Goal: Task Accomplishment & Management: Use online tool/utility

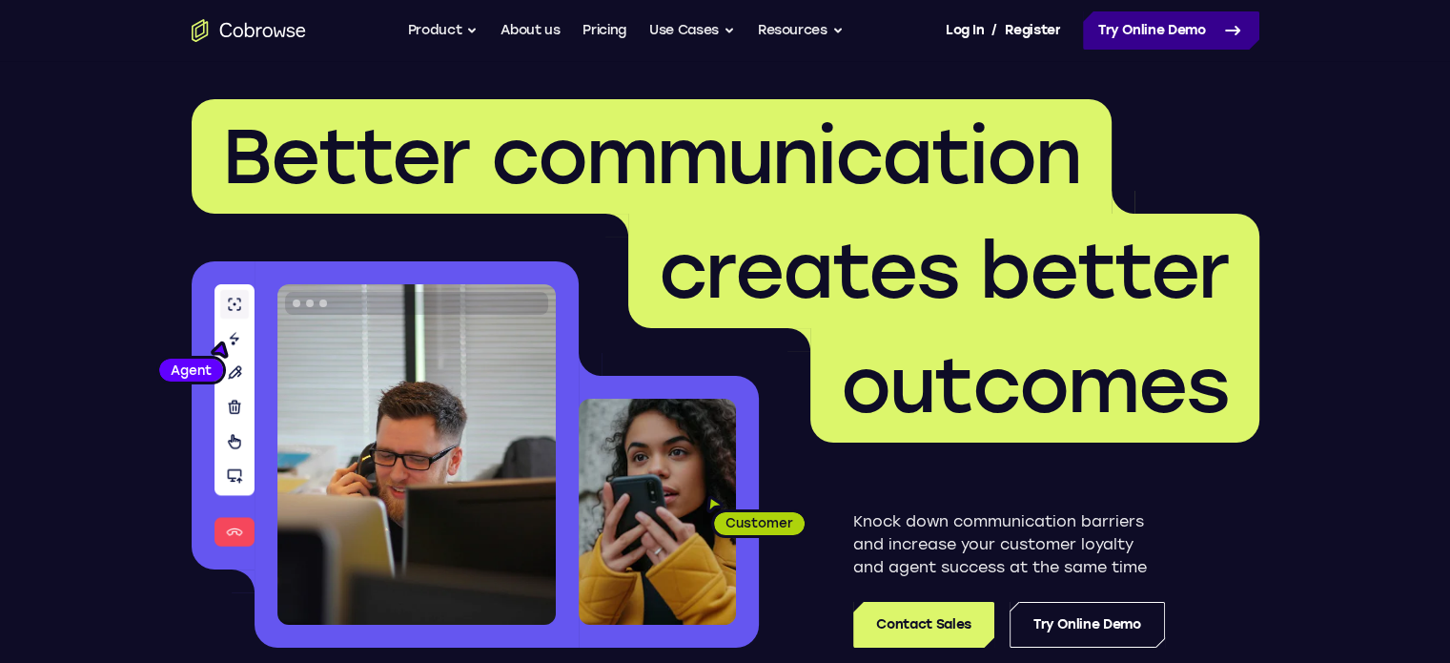
click at [1154, 13] on link "Try Online Demo" at bounding box center [1171, 30] width 176 height 38
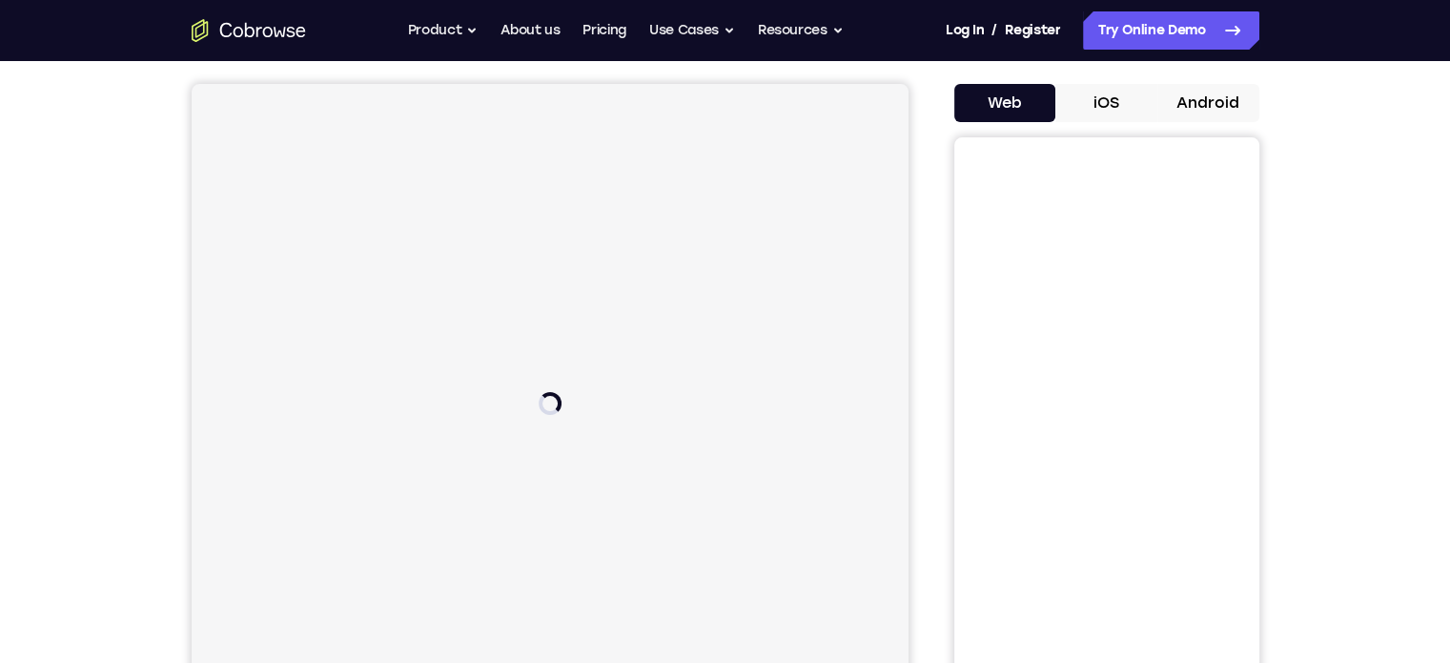
scroll to position [95, 0]
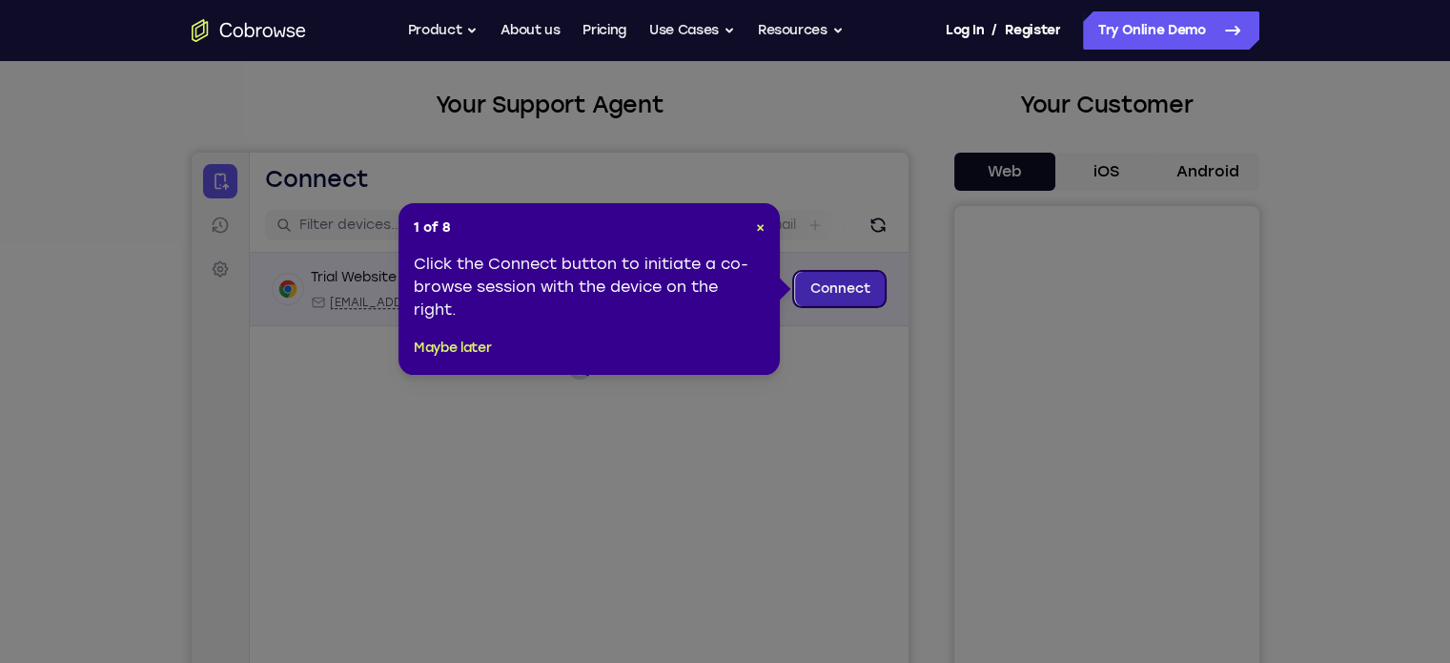
click at [866, 294] on link "Connect" at bounding box center [839, 289] width 91 height 34
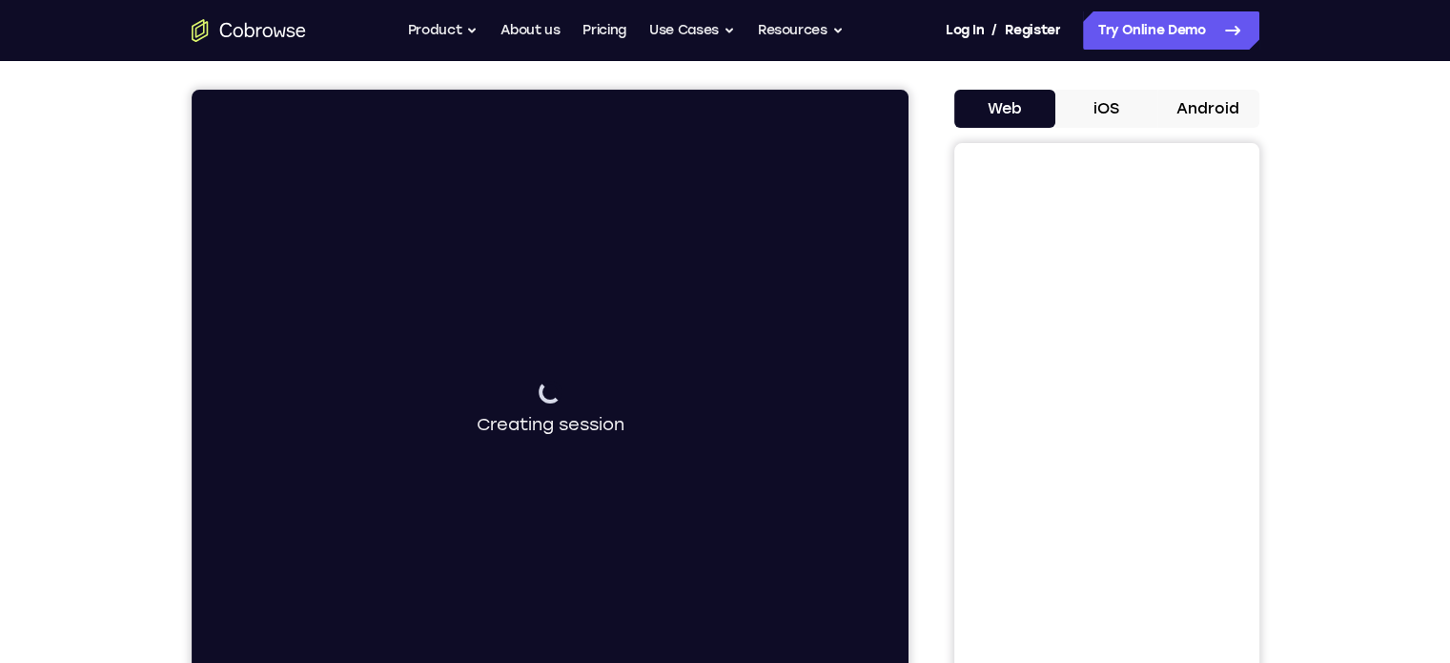
scroll to position [191, 0]
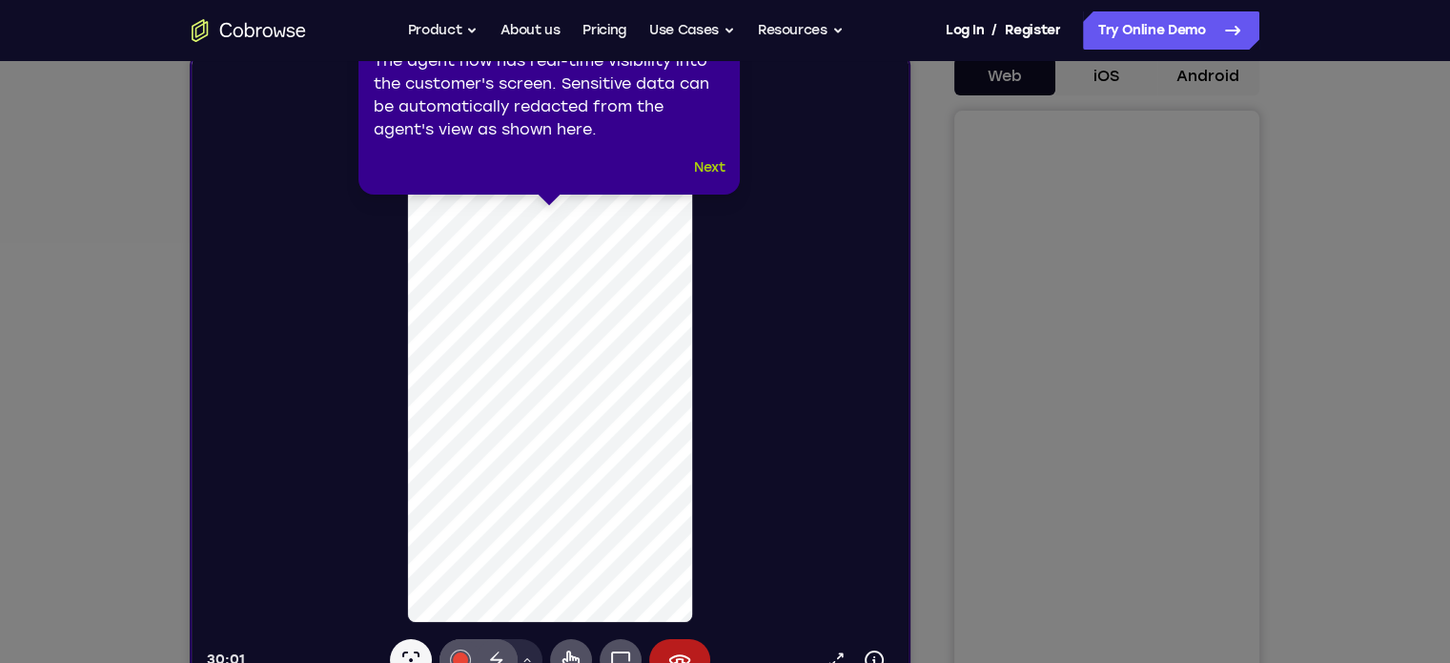
click at [705, 174] on button "Next" at bounding box center [709, 167] width 31 height 23
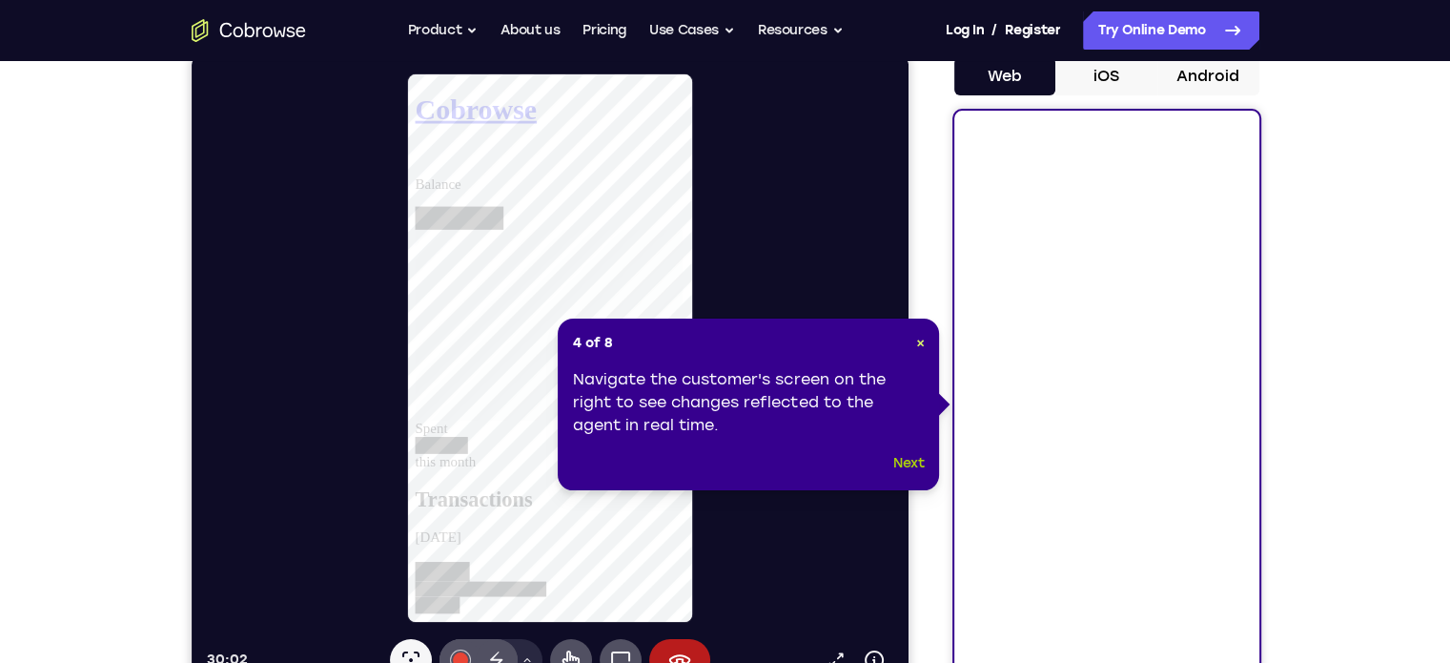
click at [896, 462] on button "Next" at bounding box center [908, 463] width 31 height 23
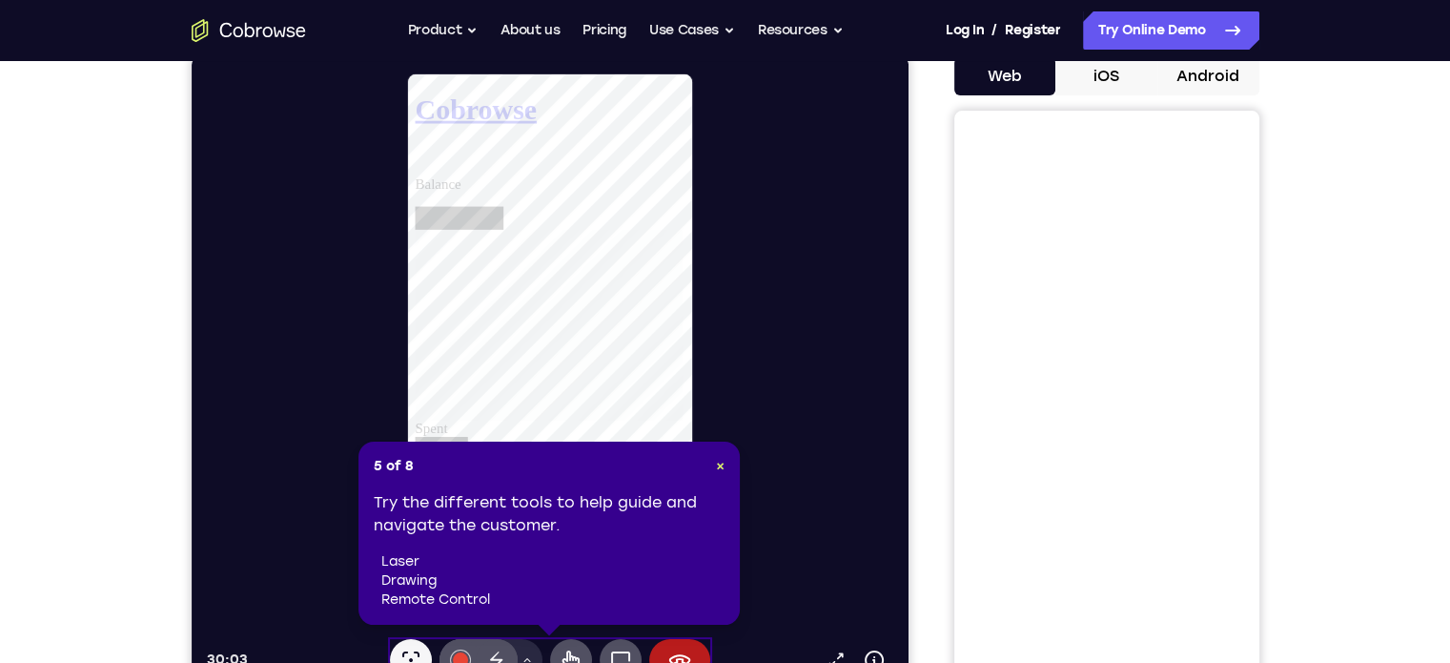
click at [733, 465] on div "5 of 8 × Try the different tools to help guide and navigate the customer. laser…" at bounding box center [548, 532] width 381 height 183
click at [721, 466] on span "×" at bounding box center [720, 466] width 9 height 16
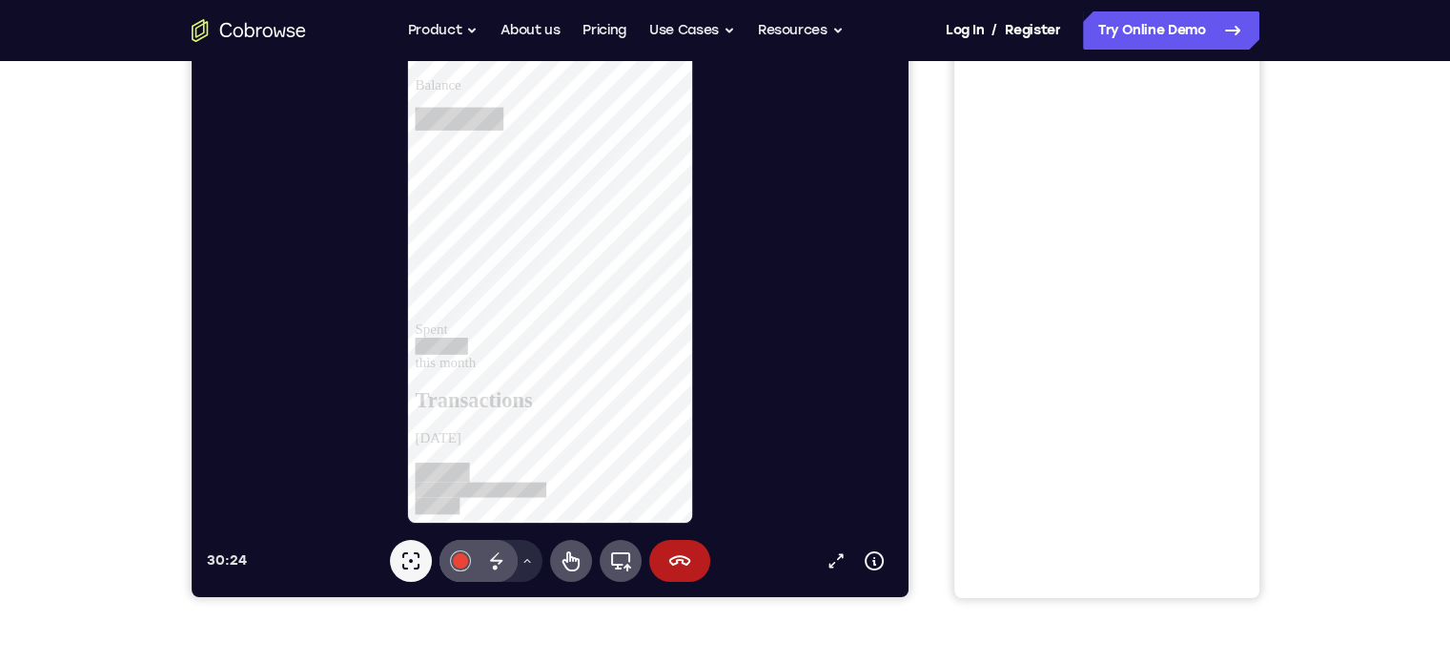
scroll to position [286, 0]
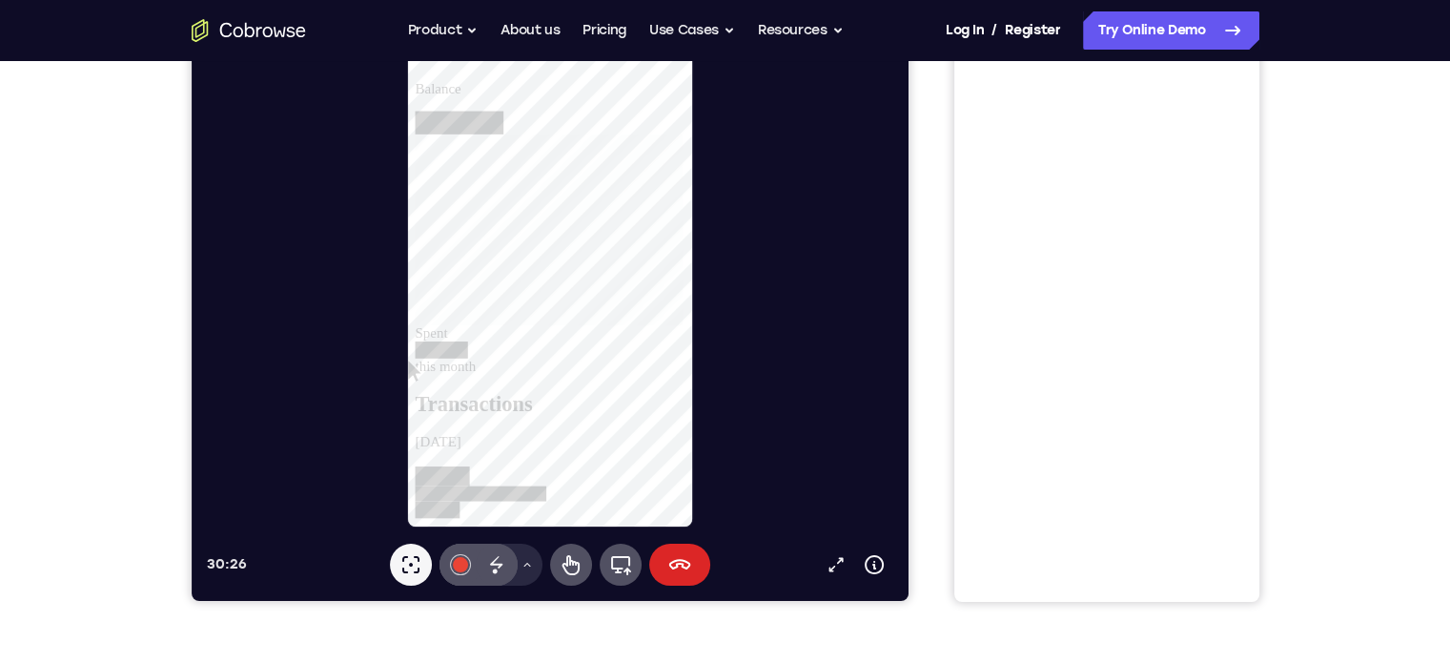
click at [683, 573] on icon at bounding box center [678, 564] width 23 height 23
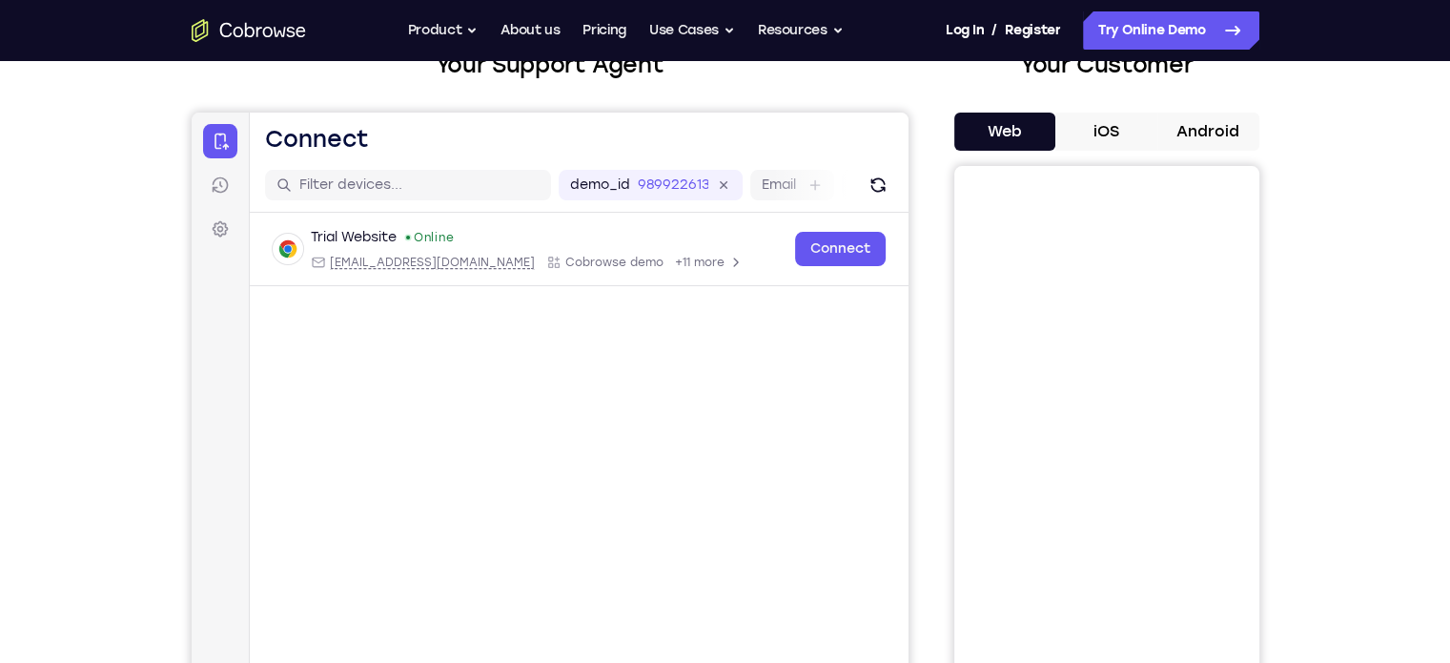
scroll to position [95, 0]
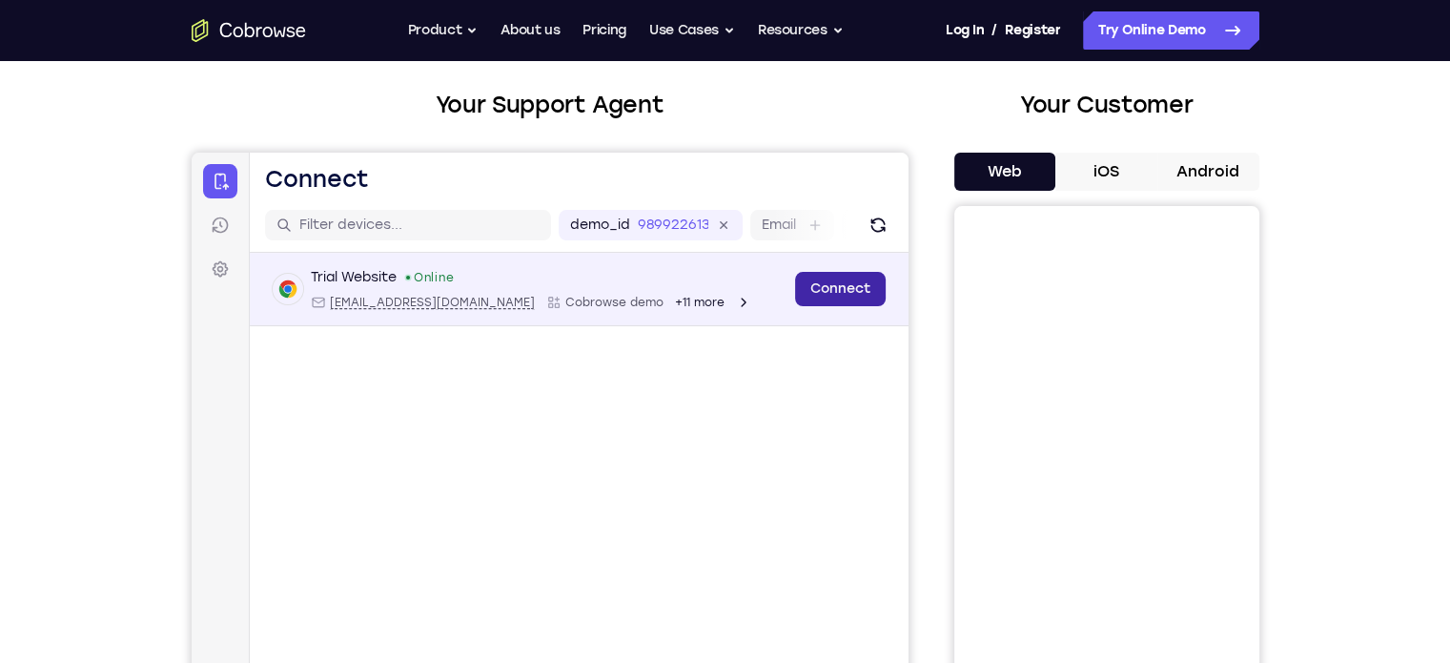
click at [861, 281] on link "Connect" at bounding box center [839, 289] width 91 height 34
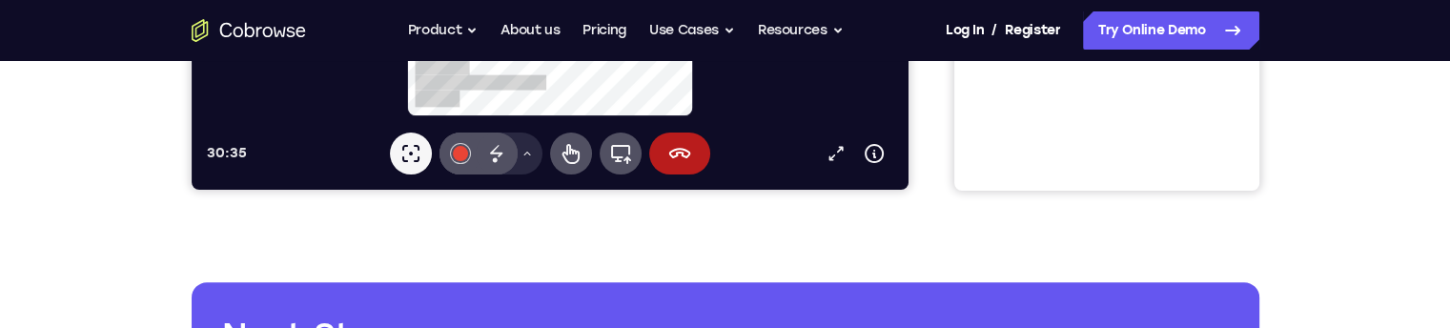
scroll to position [667, 0]
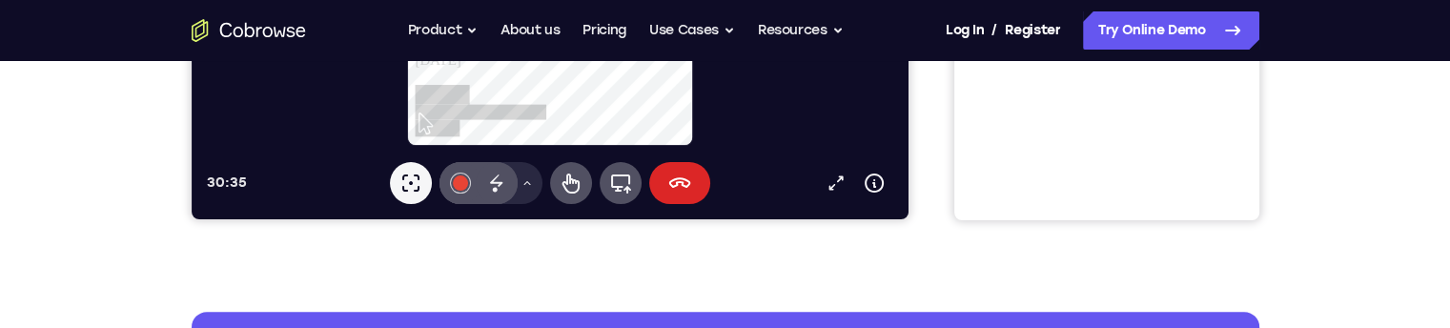
click at [696, 184] on button "End session" at bounding box center [678, 183] width 61 height 42
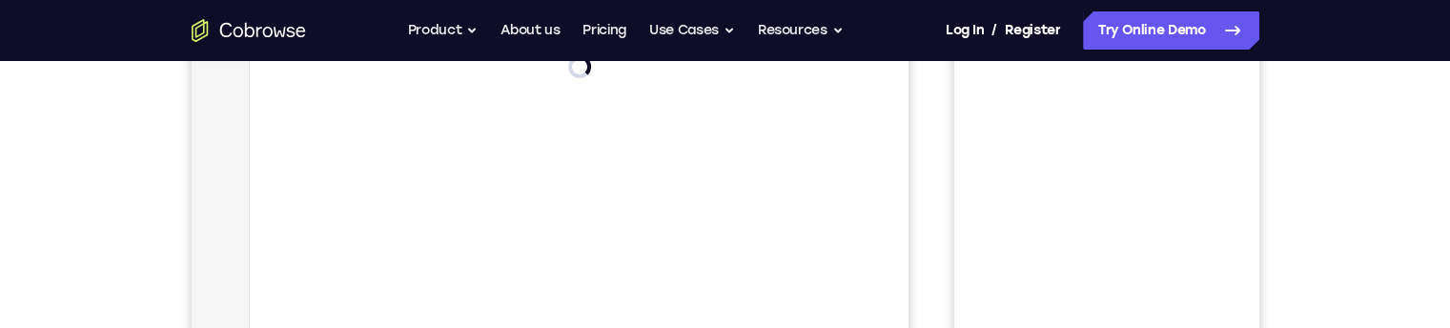
scroll to position [286, 0]
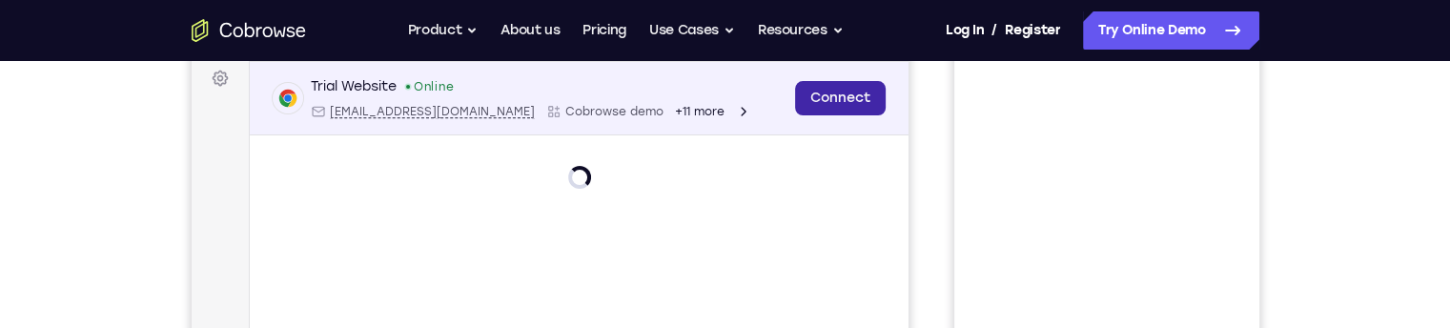
click at [860, 107] on link "Connect" at bounding box center [839, 98] width 91 height 34
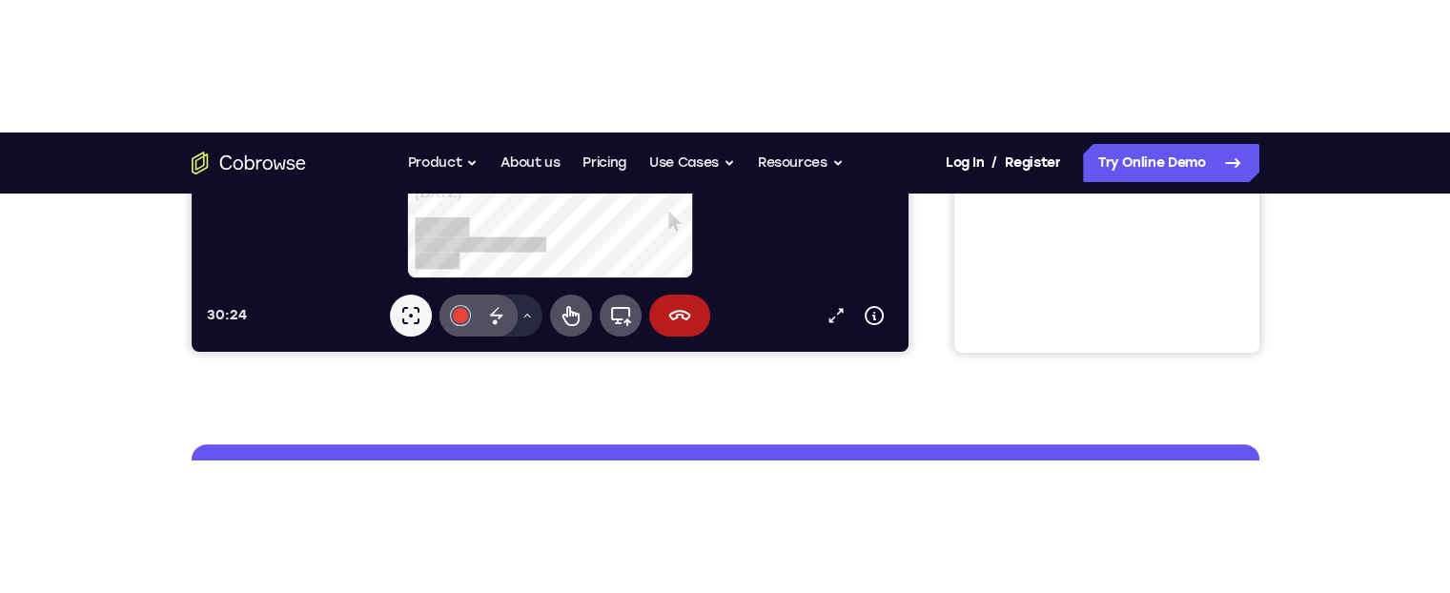
scroll to position [1101, 0]
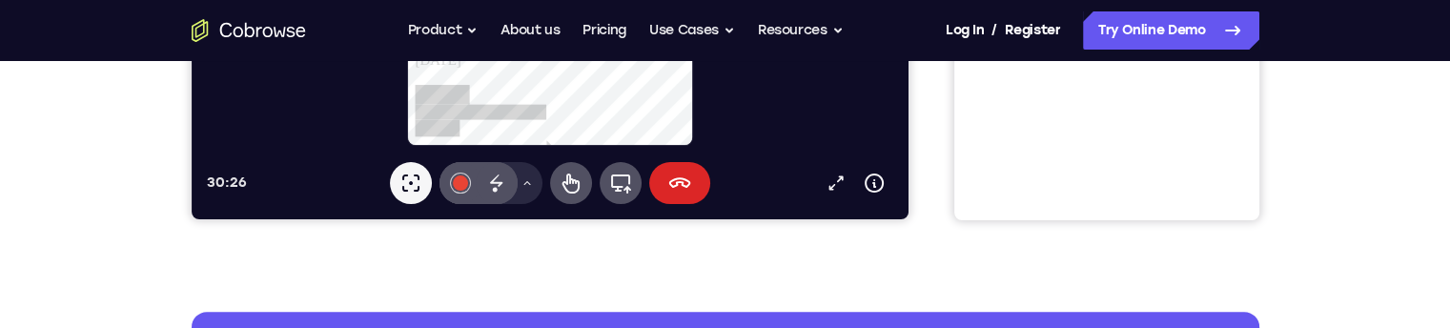
click at [680, 174] on icon at bounding box center [678, 183] width 23 height 23
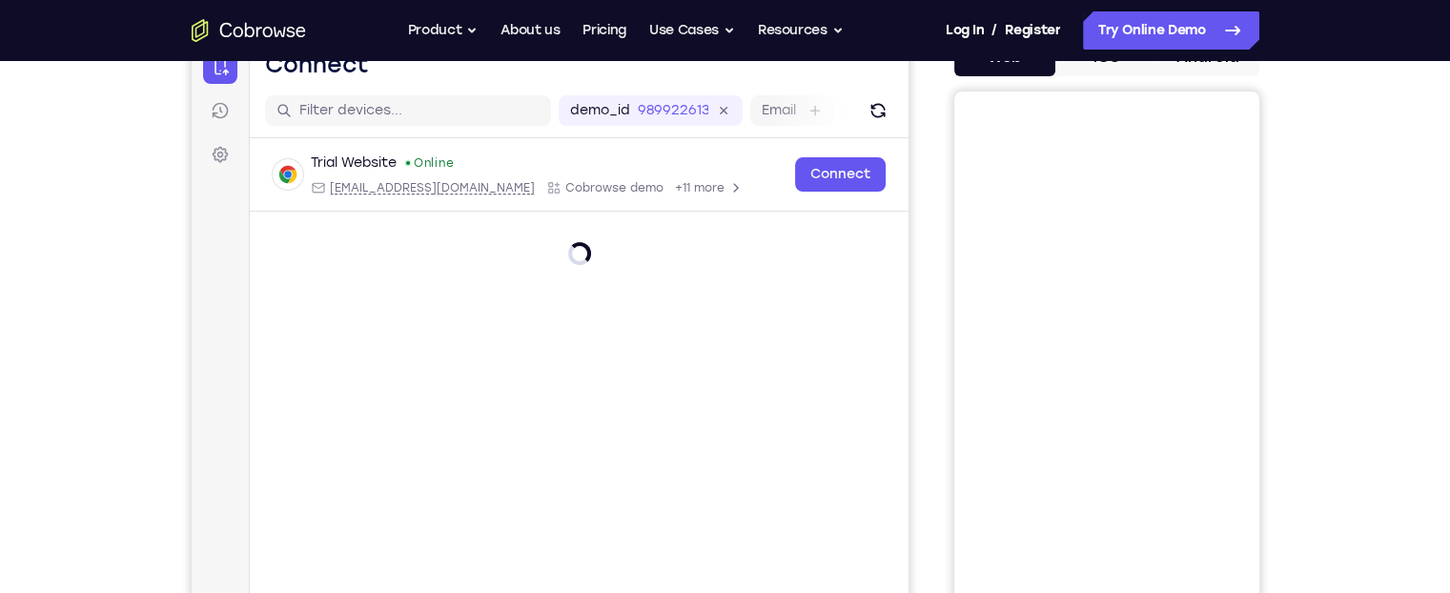
scroll to position [191, 0]
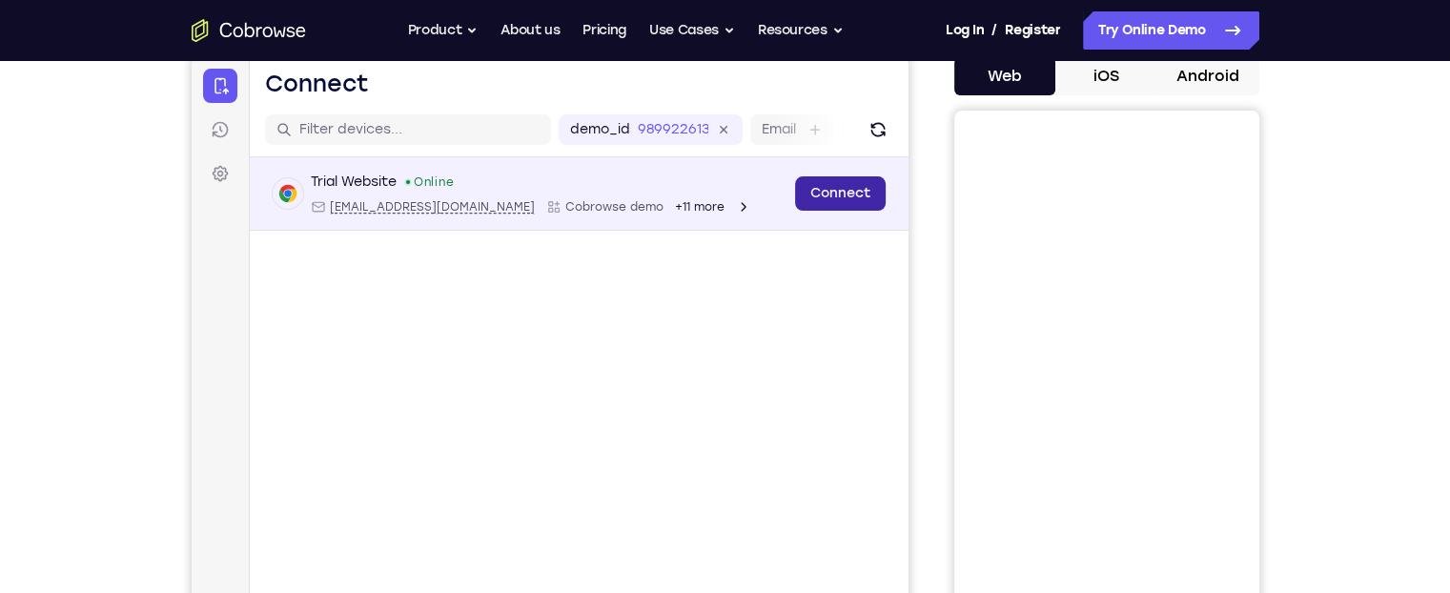
click at [849, 199] on link "Connect" at bounding box center [839, 193] width 91 height 34
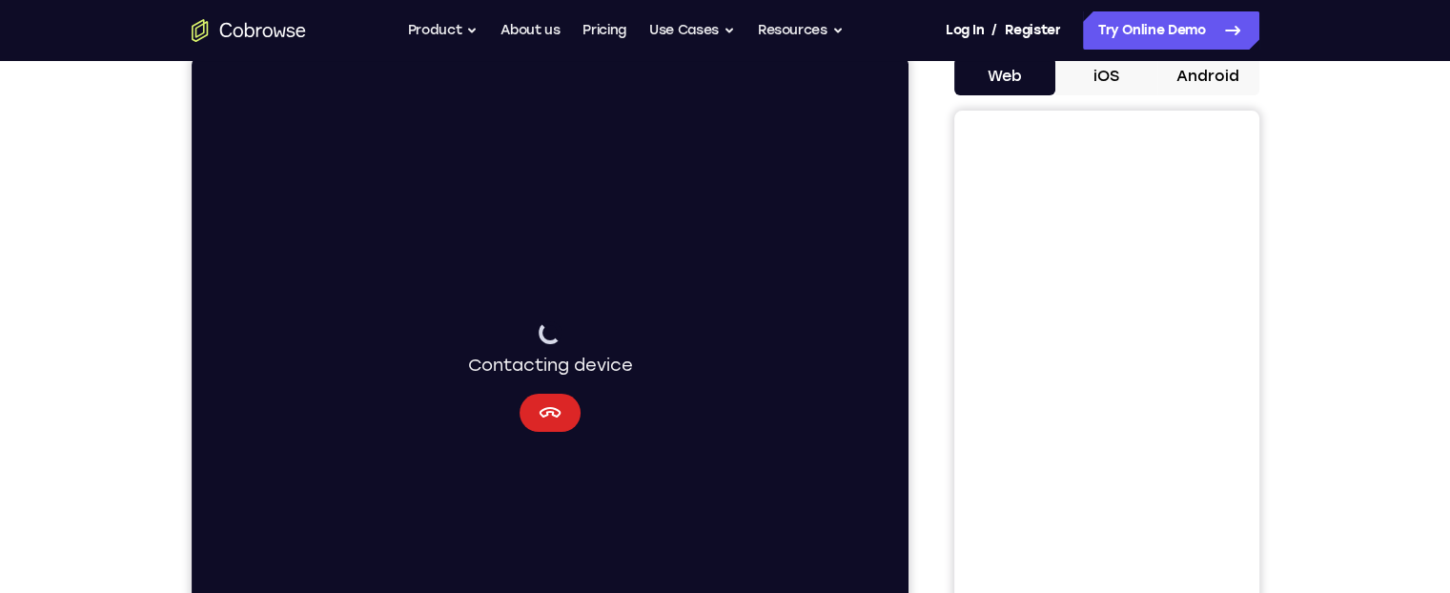
click at [549, 413] on icon "Cancel" at bounding box center [549, 412] width 23 height 23
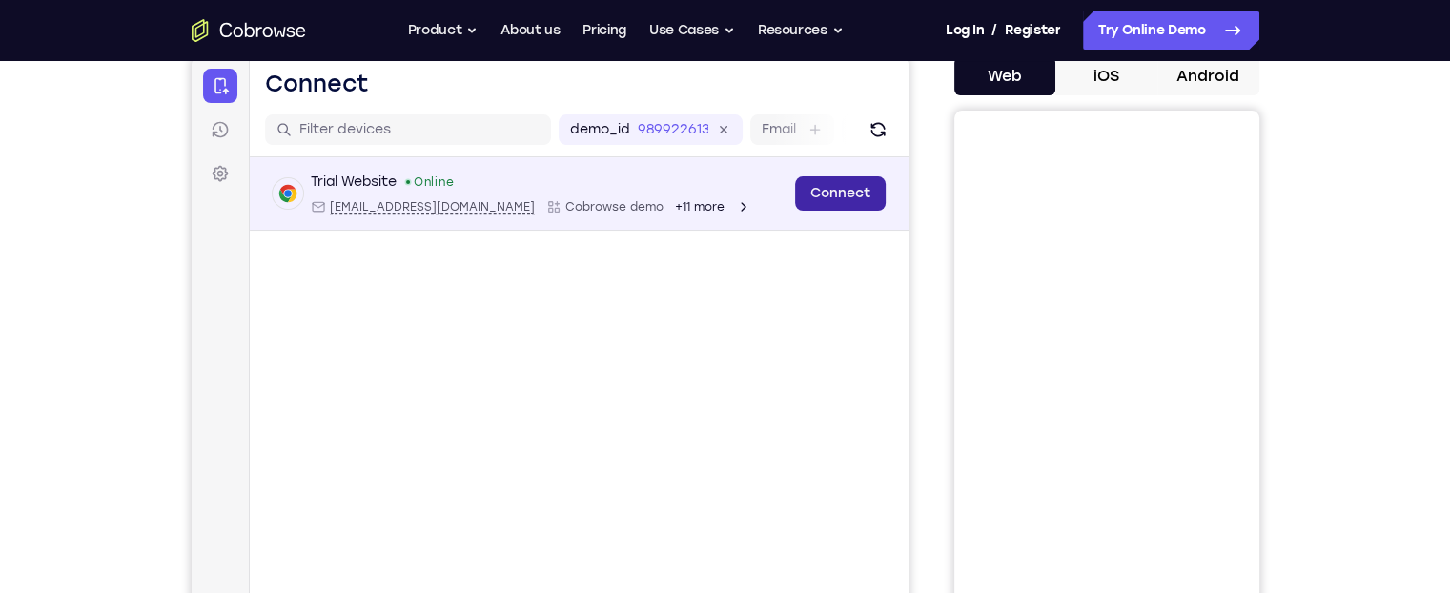
click at [837, 198] on link "Connect" at bounding box center [839, 193] width 91 height 34
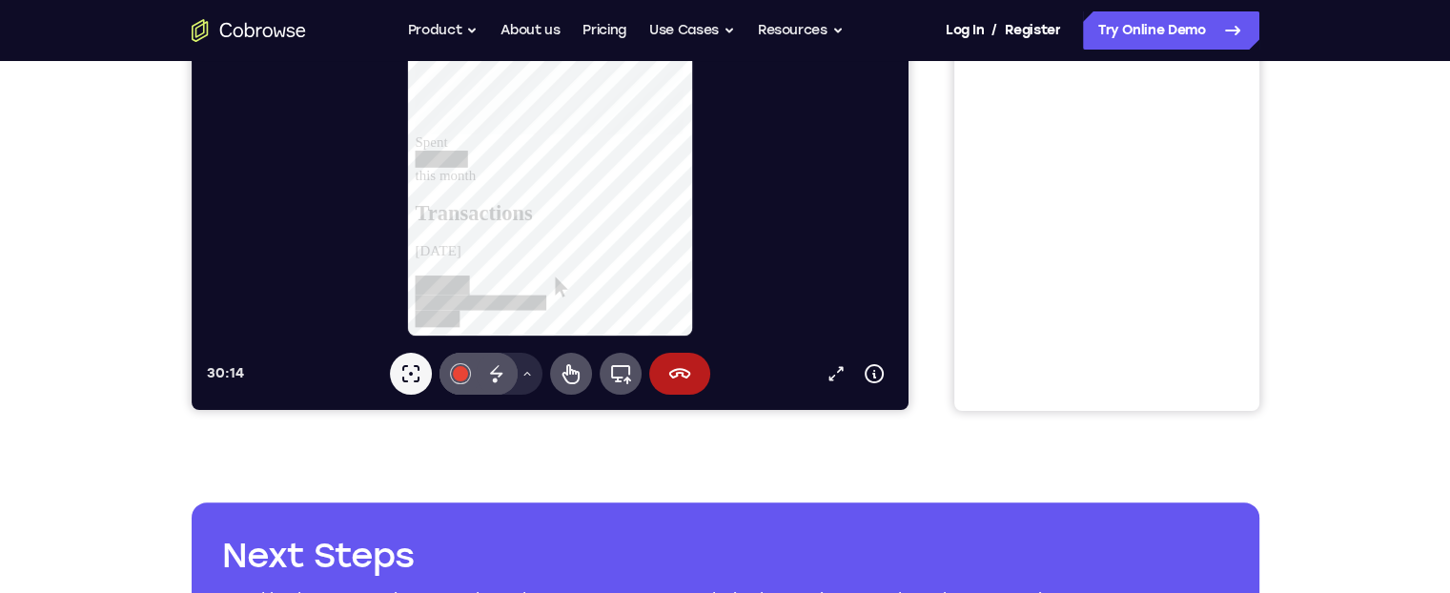
scroll to position [1525, 0]
click at [675, 380] on icon at bounding box center [678, 373] width 23 height 23
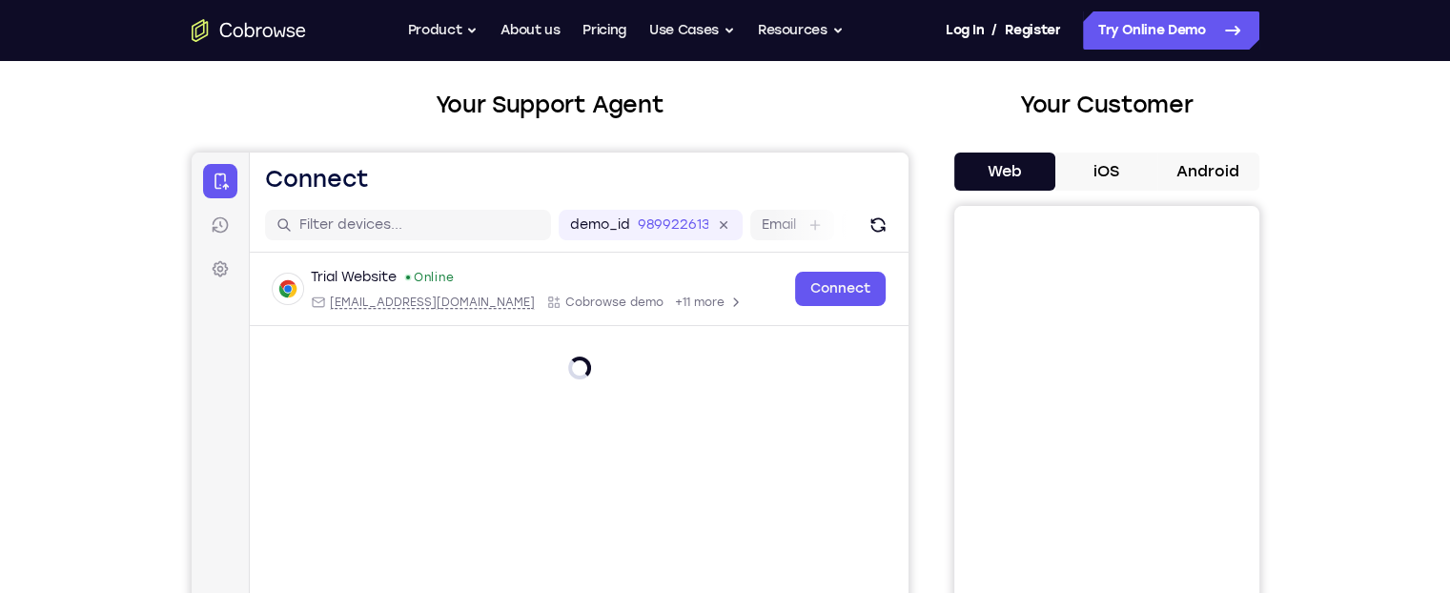
scroll to position [0, 0]
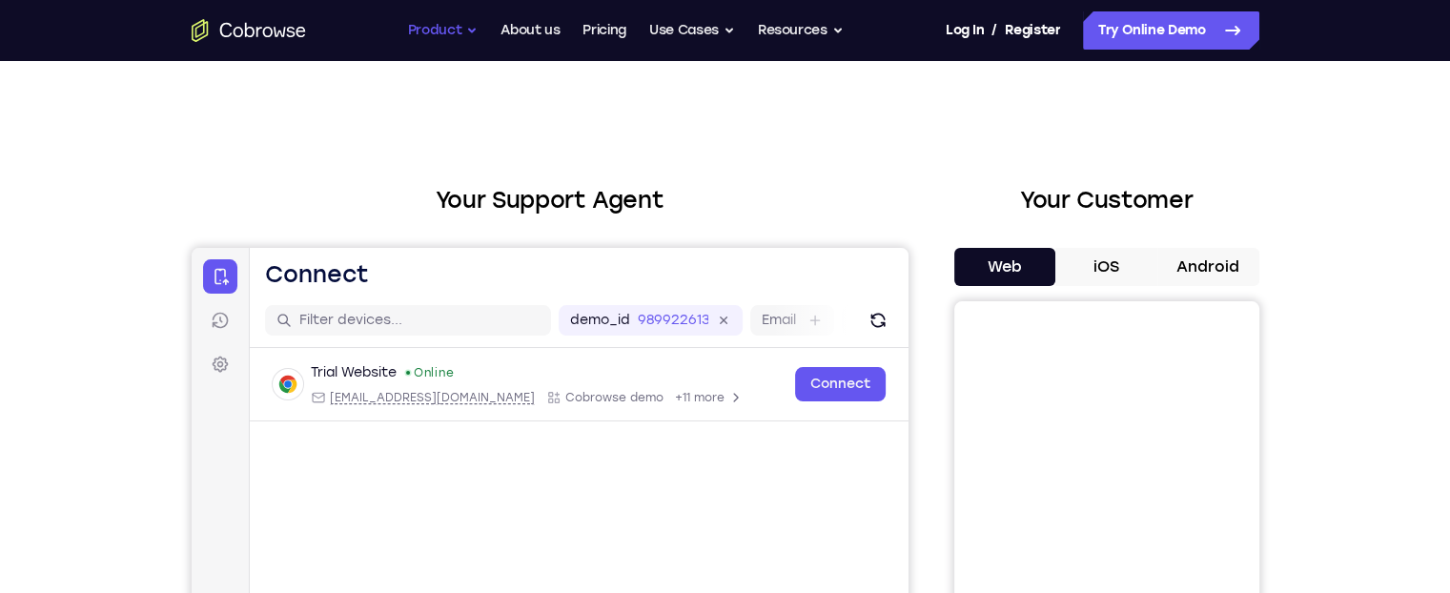
click at [435, 33] on button "Product" at bounding box center [443, 30] width 71 height 38
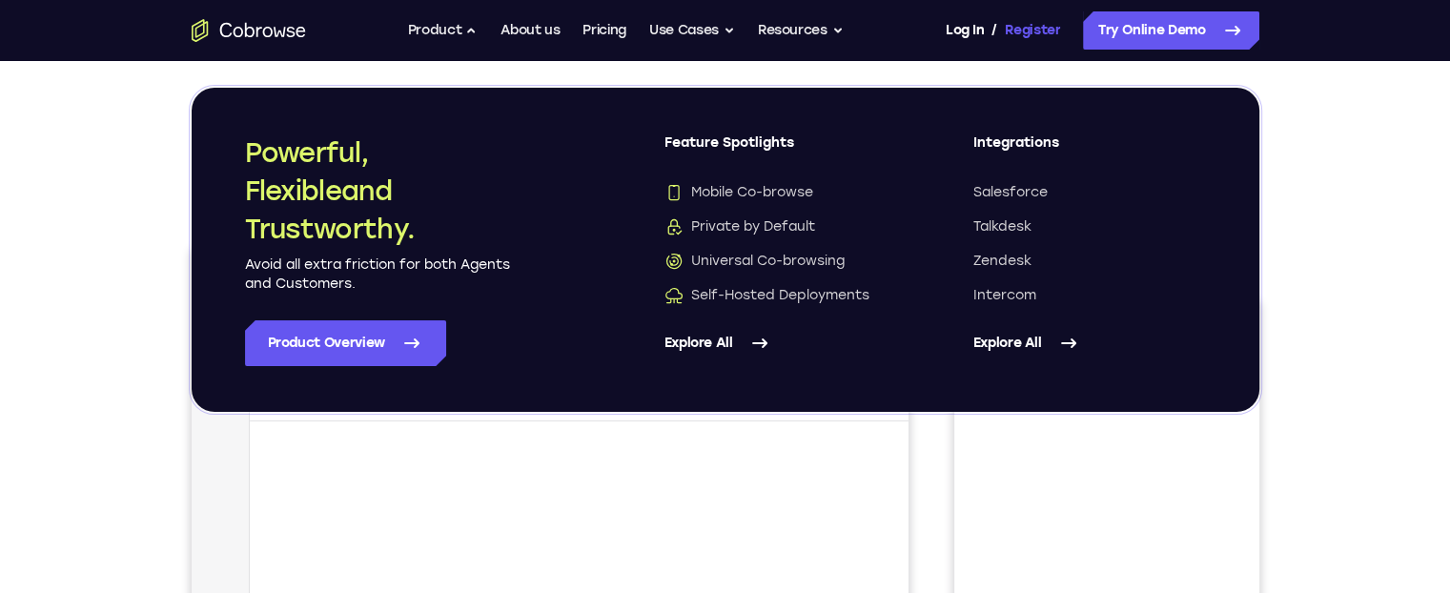
click at [1019, 28] on link "Register" at bounding box center [1032, 30] width 55 height 38
